Goal: Information Seeking & Learning: Compare options

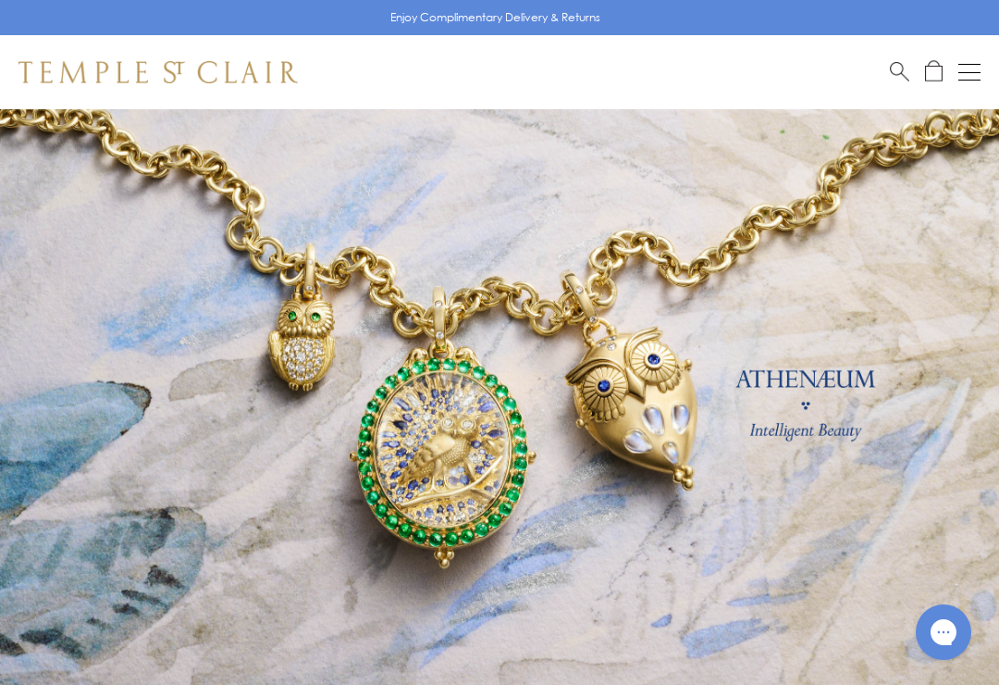
click at [963, 61] on button "Open navigation" at bounding box center [969, 72] width 22 height 22
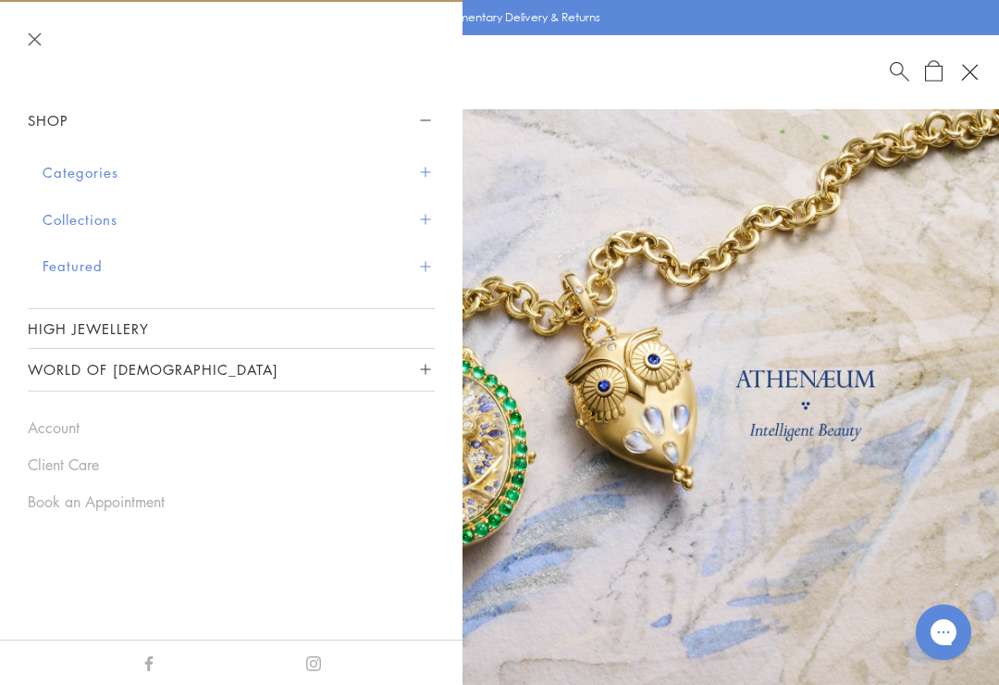
click at [73, 272] on button "Featured" at bounding box center [239, 265] width 392 height 47
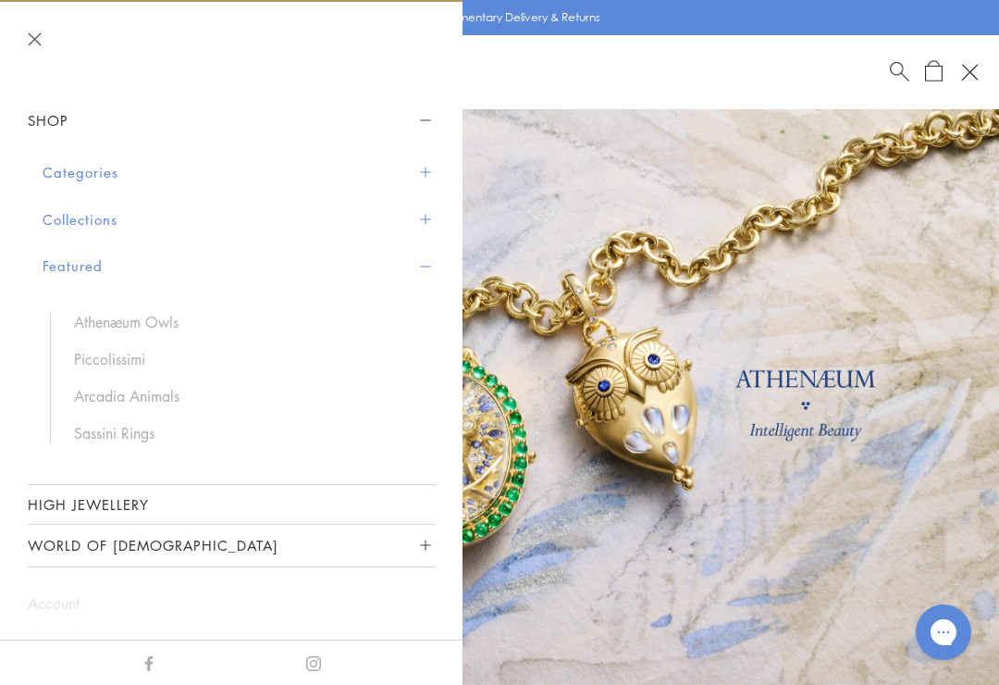
click at [73, 171] on button "Categories" at bounding box center [239, 172] width 392 height 47
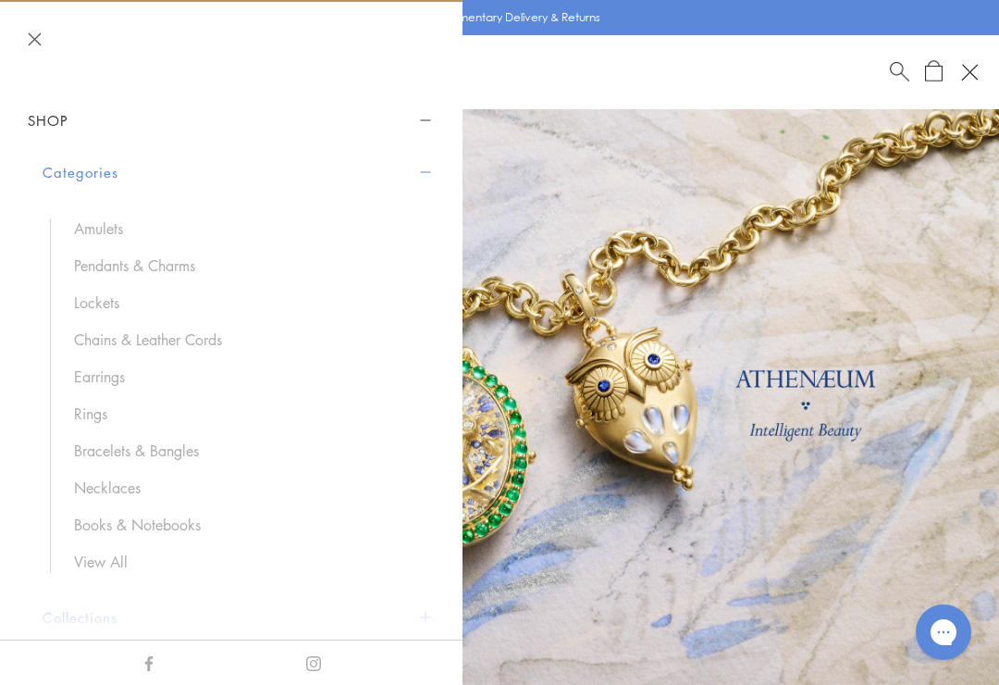
click at [96, 418] on link "Rings" at bounding box center [245, 413] width 342 height 20
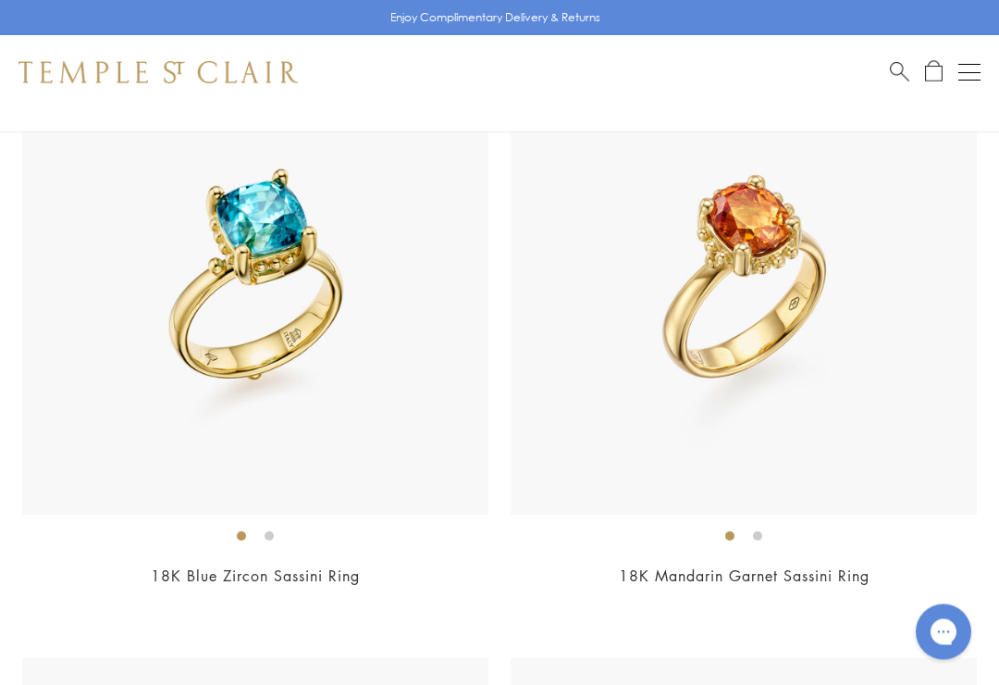
scroll to position [3339, 0]
click at [950, 213] on img at bounding box center [744, 281] width 466 height 466
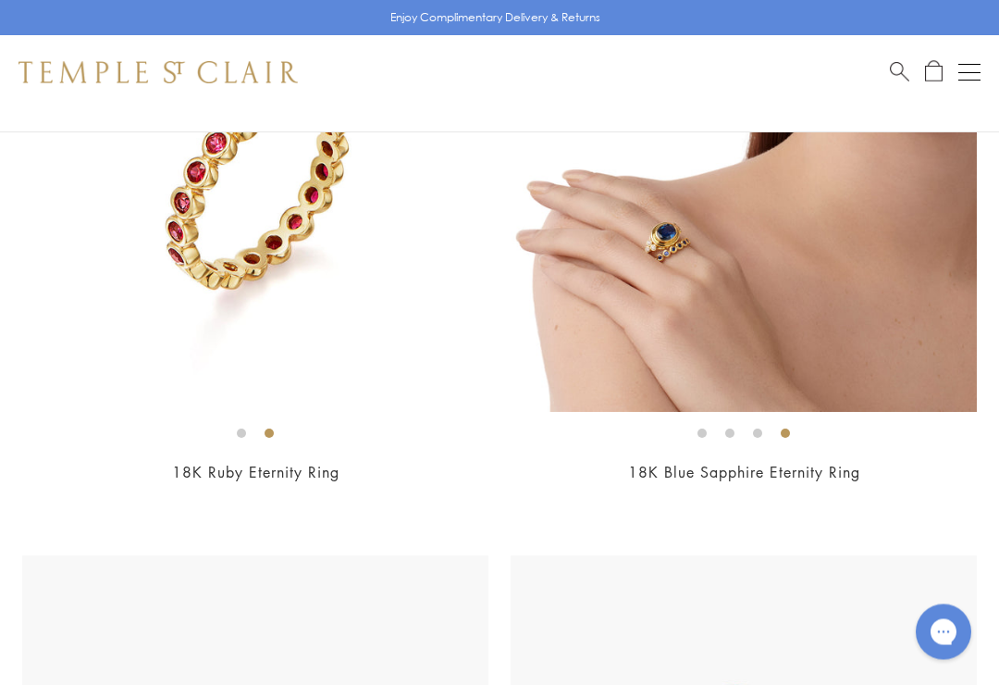
scroll to position [10757, 0]
click at [802, 240] on img at bounding box center [744, 178] width 466 height 466
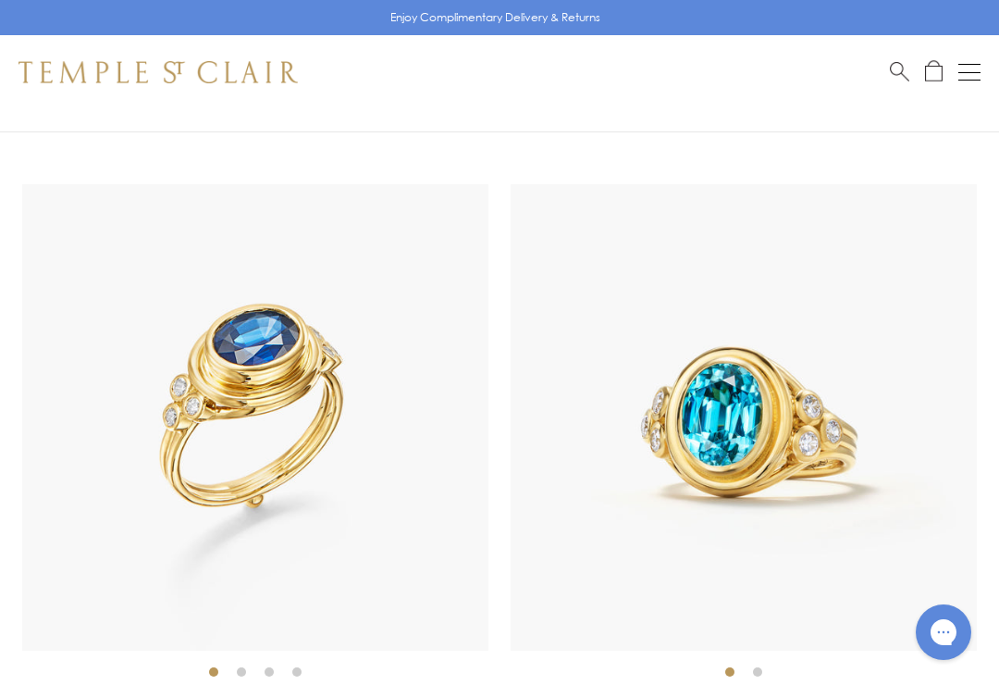
scroll to position [13569, 0]
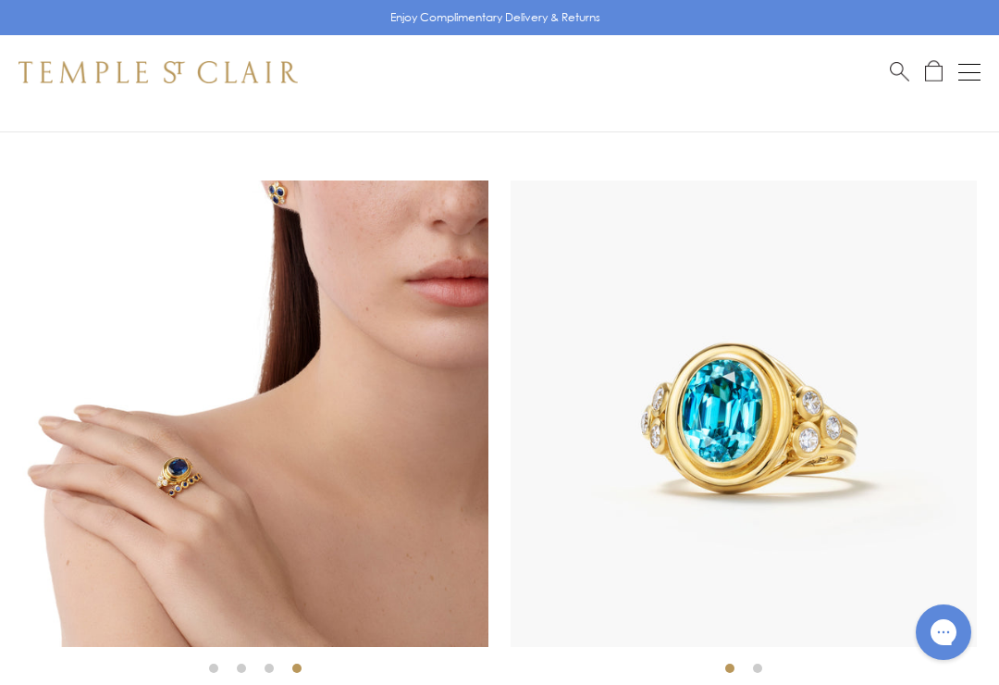
click at [144, 384] on img at bounding box center [255, 413] width 466 height 466
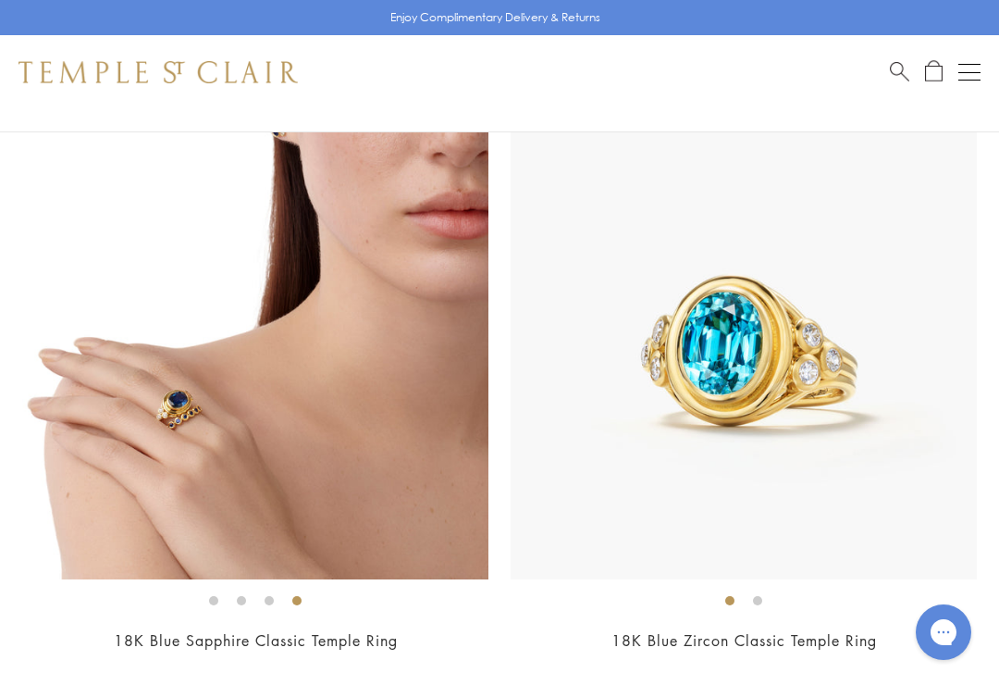
scroll to position [13598, 0]
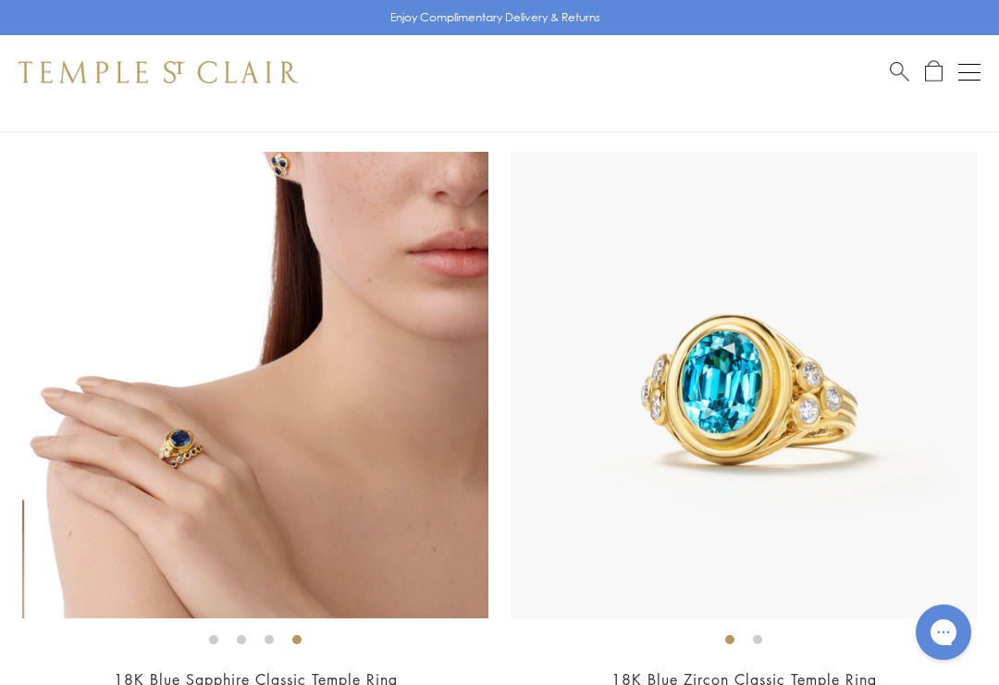
click at [326, 372] on img at bounding box center [257, 385] width 466 height 466
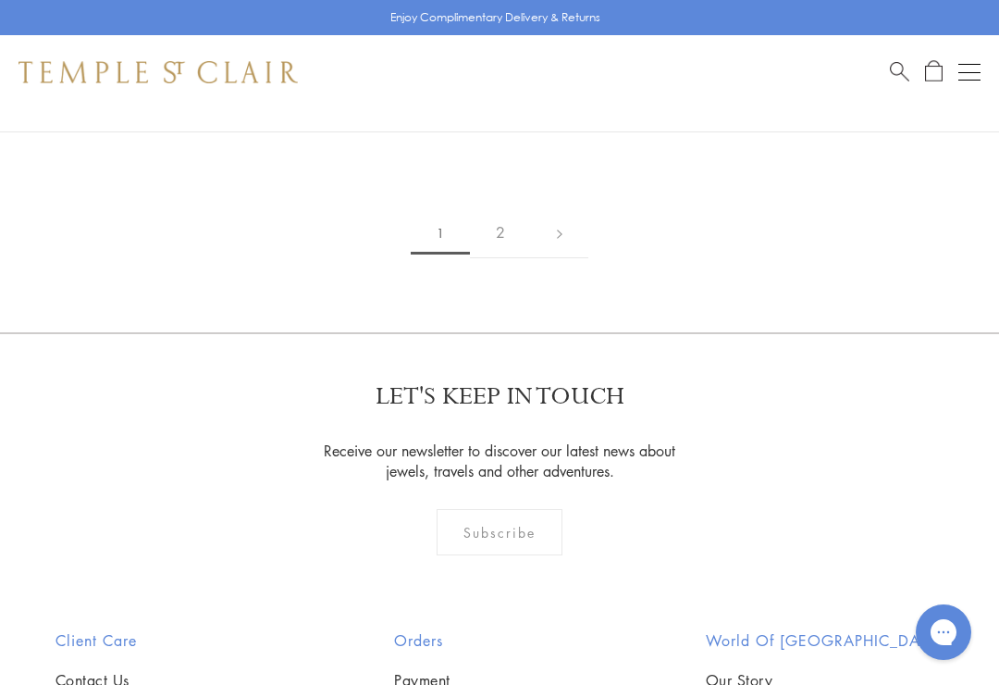
scroll to position [14789, 0]
click at [510, 208] on link "2" at bounding box center [500, 233] width 61 height 51
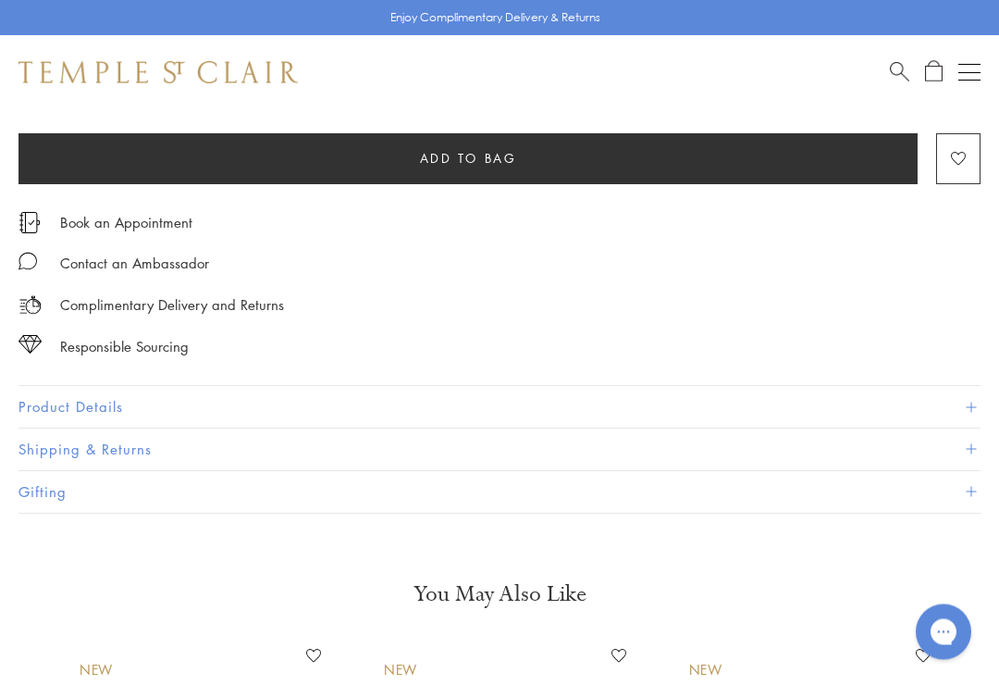
scroll to position [1146, 0]
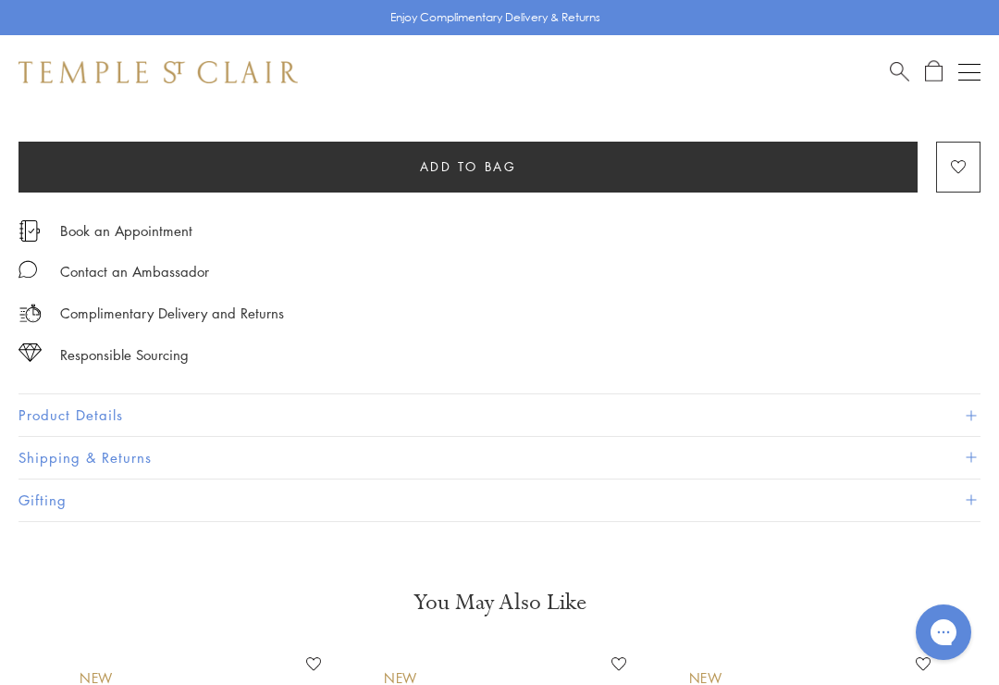
click at [69, 395] on button "Product Details" at bounding box center [500, 415] width 962 height 42
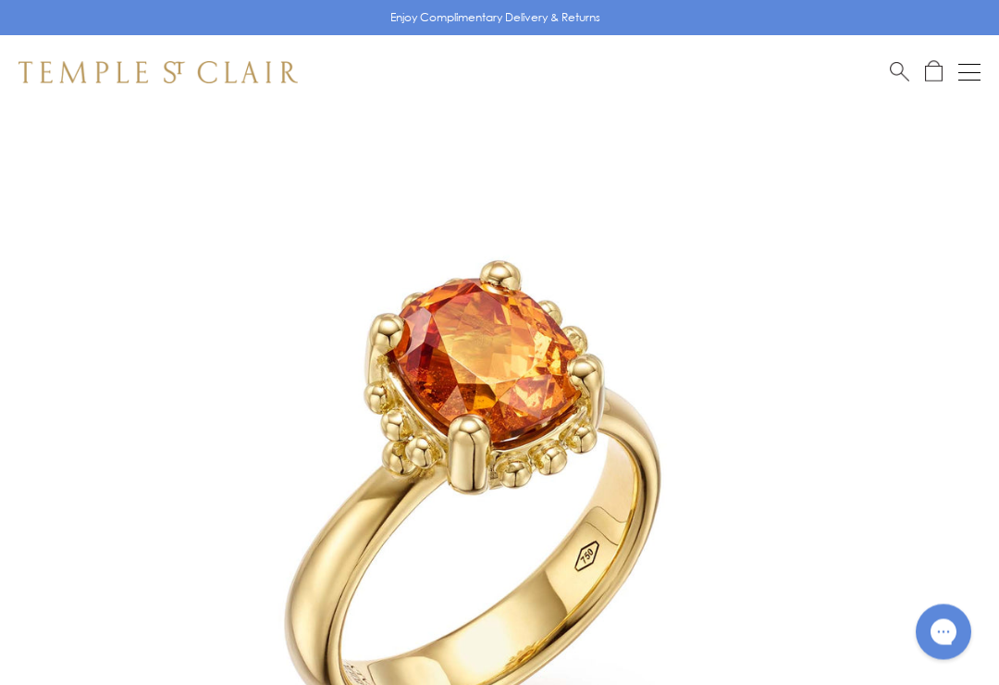
scroll to position [73, 0]
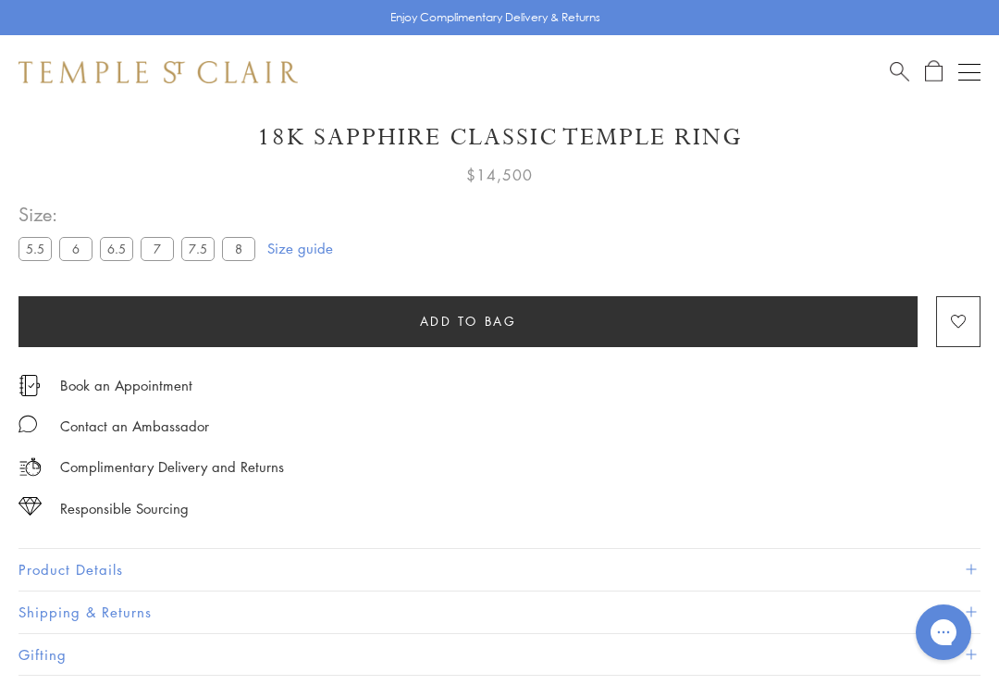
scroll to position [1027, 0]
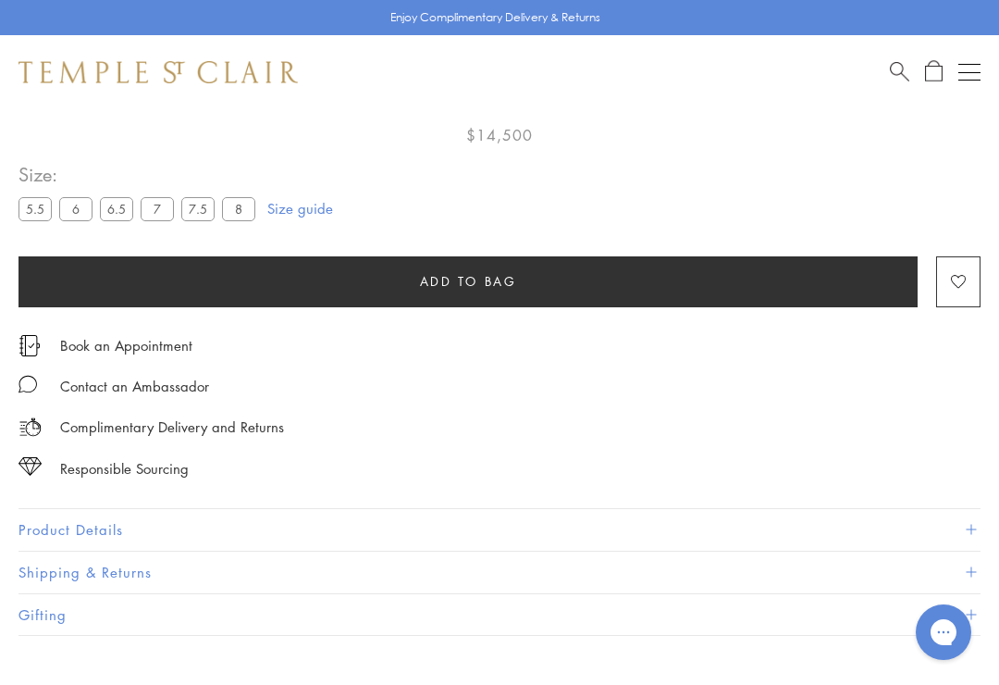
click at [100, 537] on button "Product Details" at bounding box center [500, 530] width 962 height 42
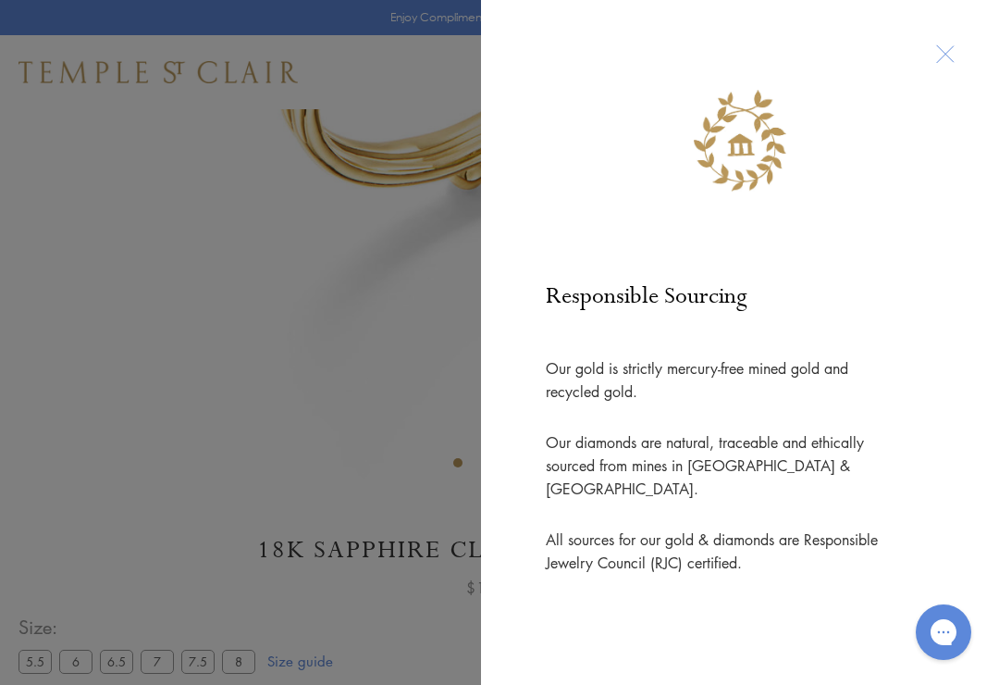
scroll to position [576, 0]
click at [943, 48] on div at bounding box center [740, 113] width 444 height 152
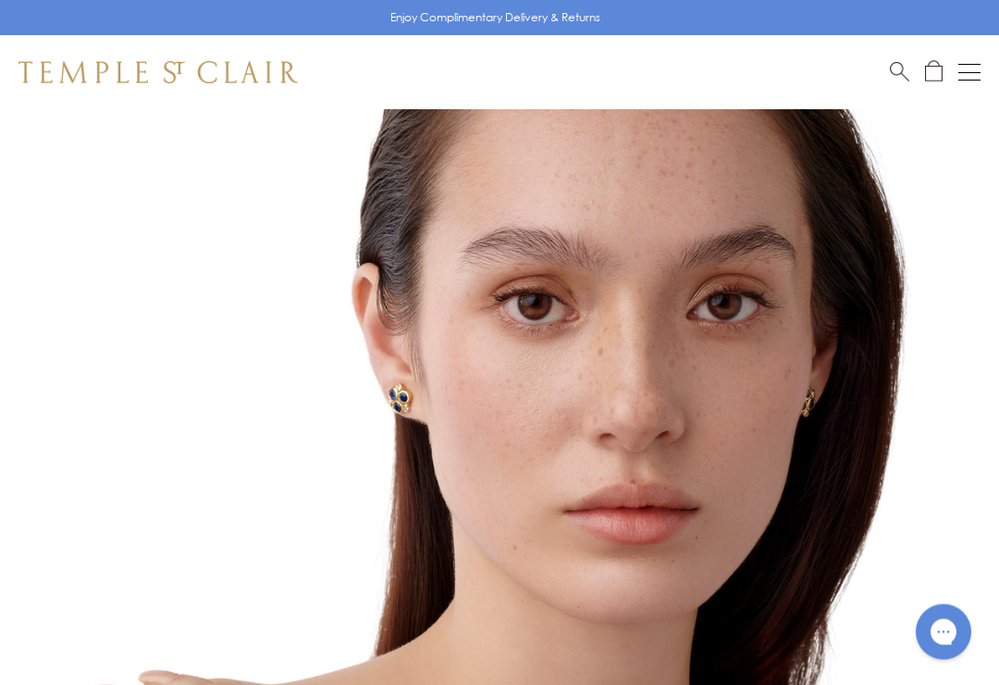
scroll to position [67, 0]
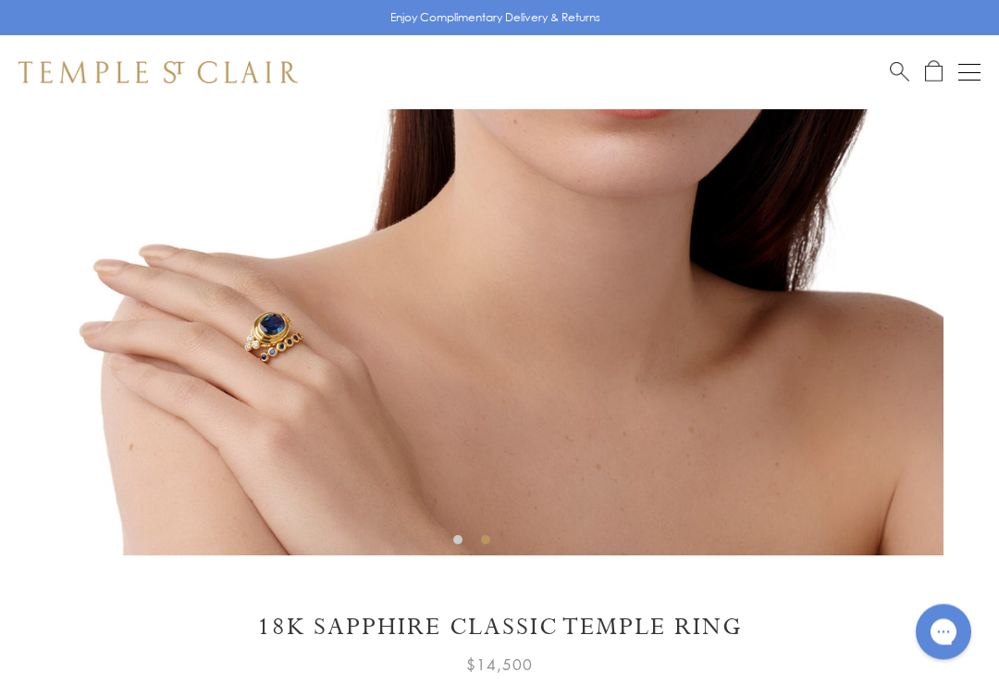
scroll to position [498, 0]
click at [282, 425] on img at bounding box center [472, 83] width 944 height 944
click at [535, 447] on img at bounding box center [472, 83] width 944 height 944
click at [478, 437] on img at bounding box center [472, 83] width 944 height 944
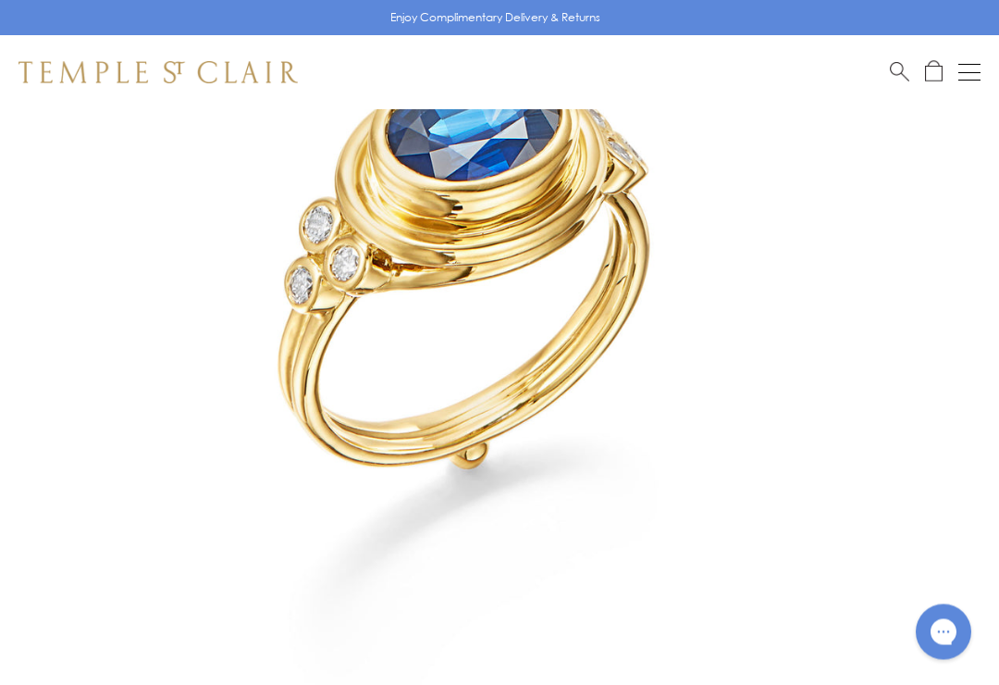
scroll to position [0, 0]
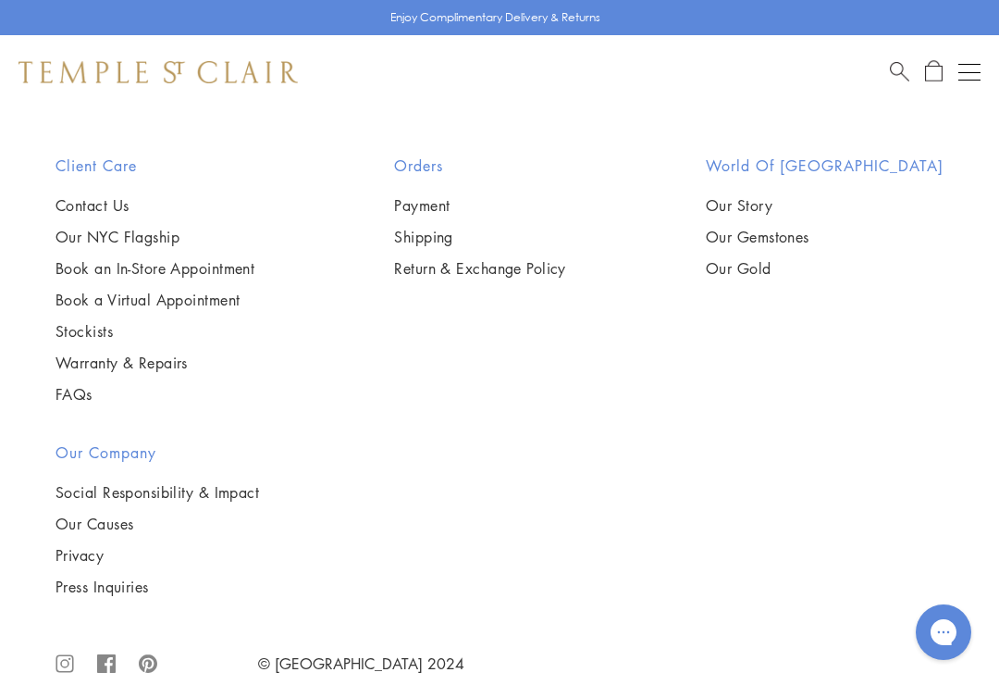
scroll to position [2464, 0]
